Goal: Task Accomplishment & Management: Use online tool/utility

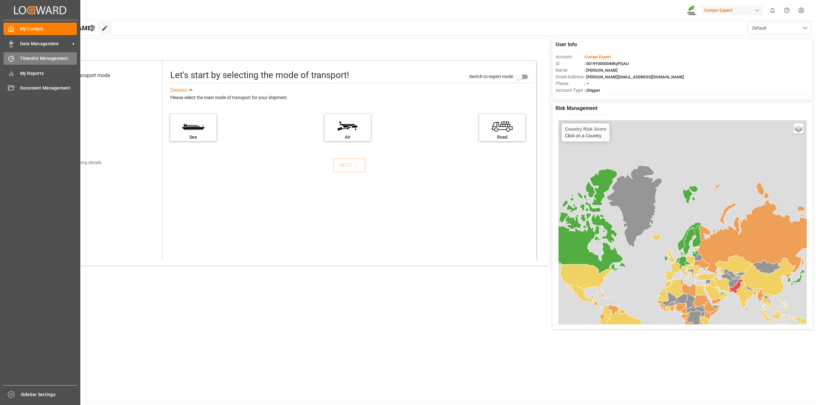
click at [17, 57] on div "Timeslot Management Timeslot Management" at bounding box center [40, 58] width 73 height 12
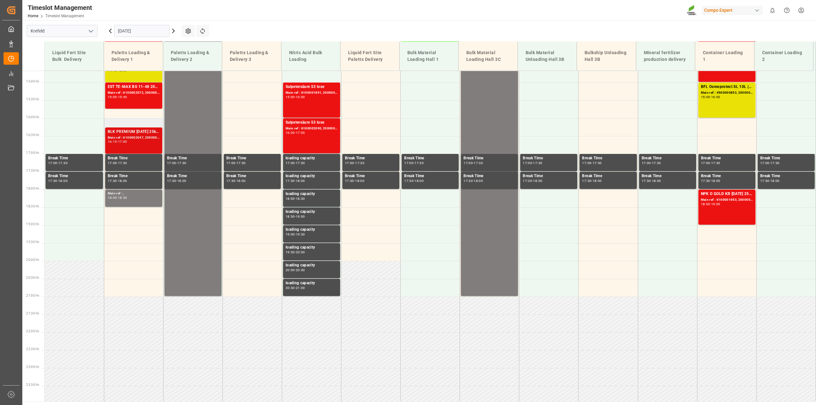
scroll to position [526, 0]
